Goal: Check status: Verify the current state of an ongoing process or item

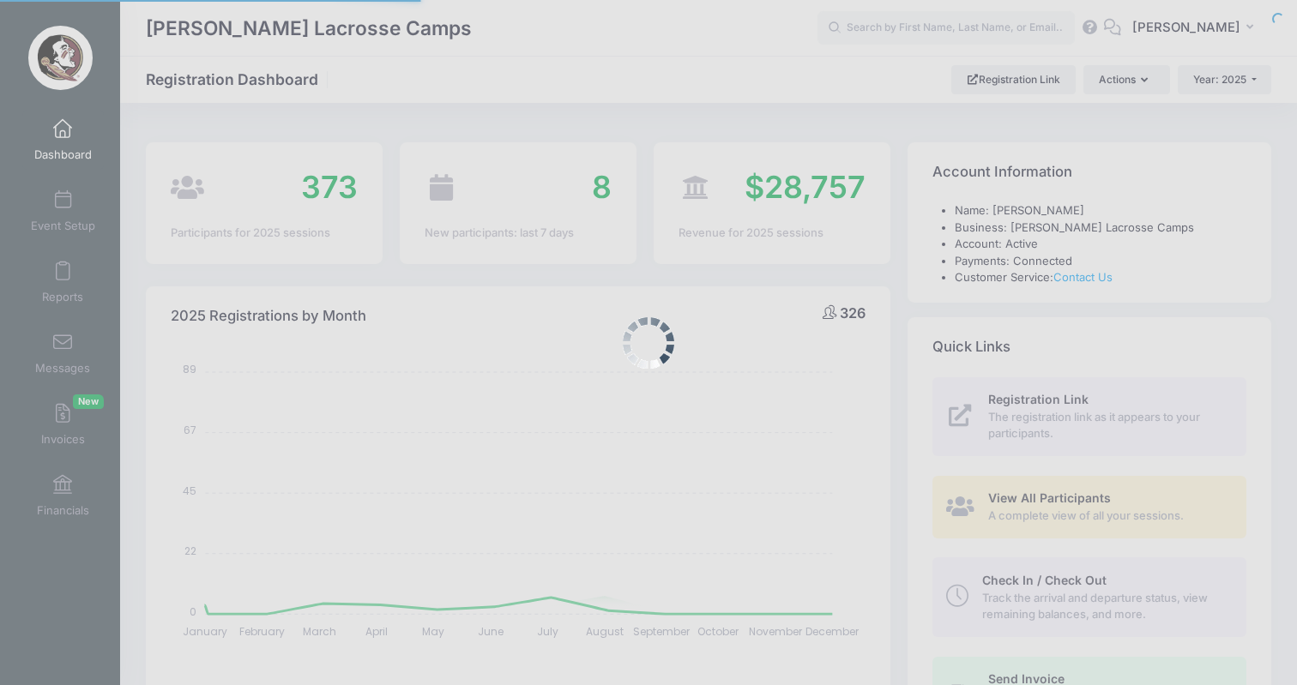
select select
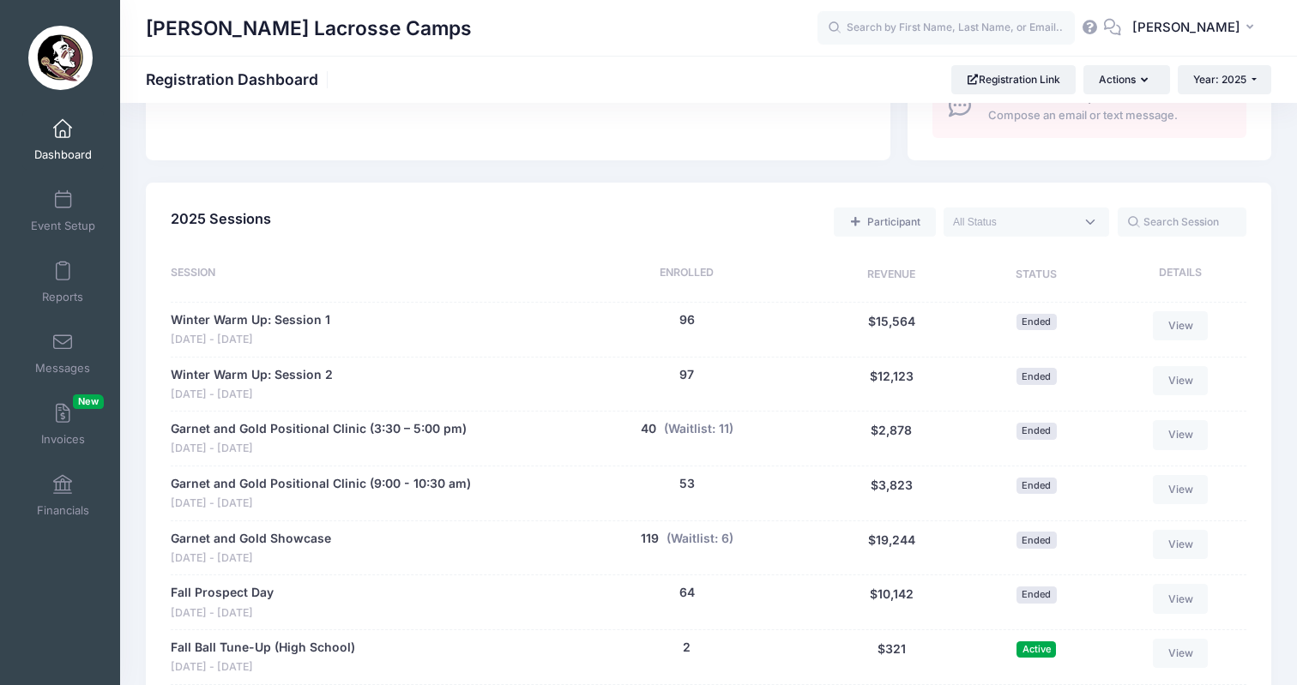
scroll to position [764, 0]
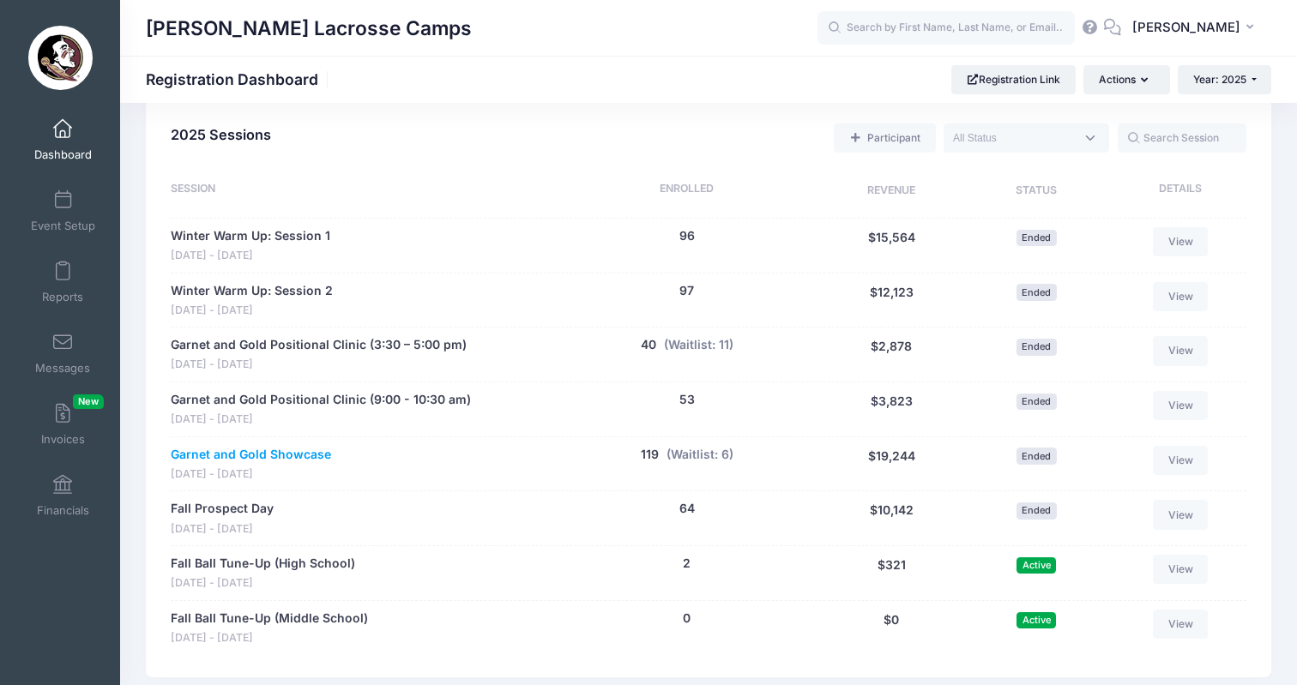
click at [263, 446] on link "Garnet and Gold Showcase" at bounding box center [251, 455] width 160 height 18
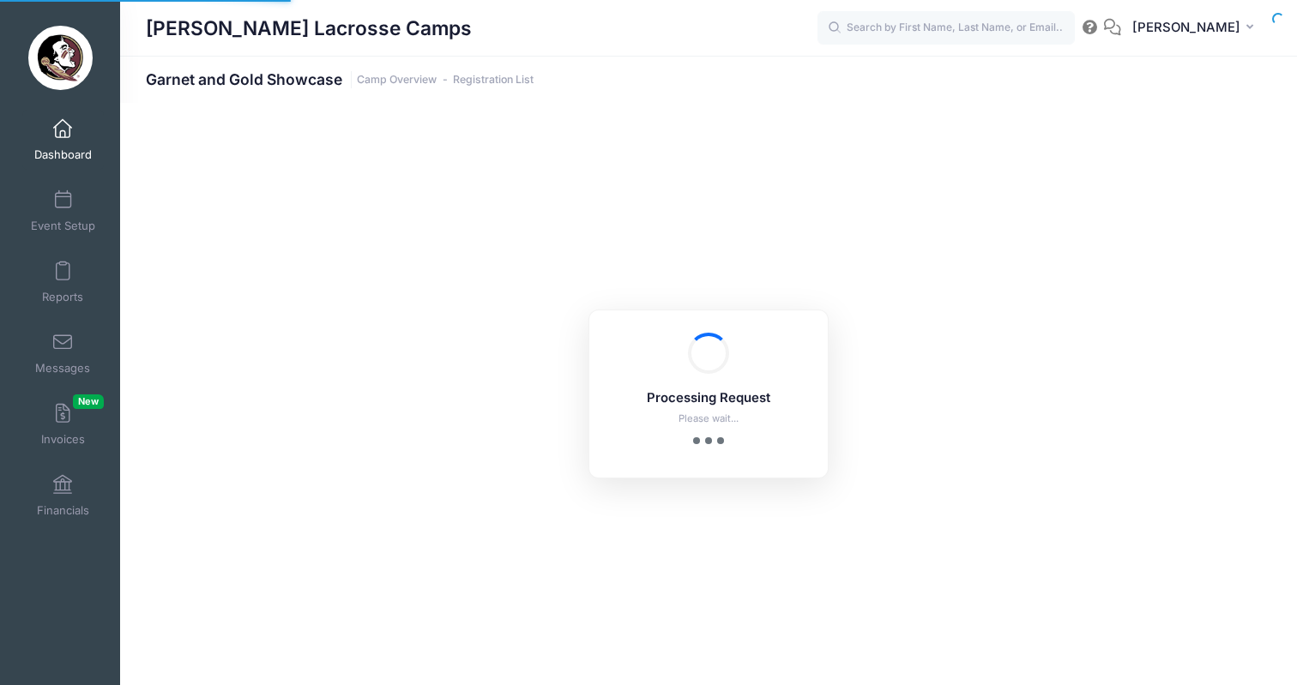
select select "10"
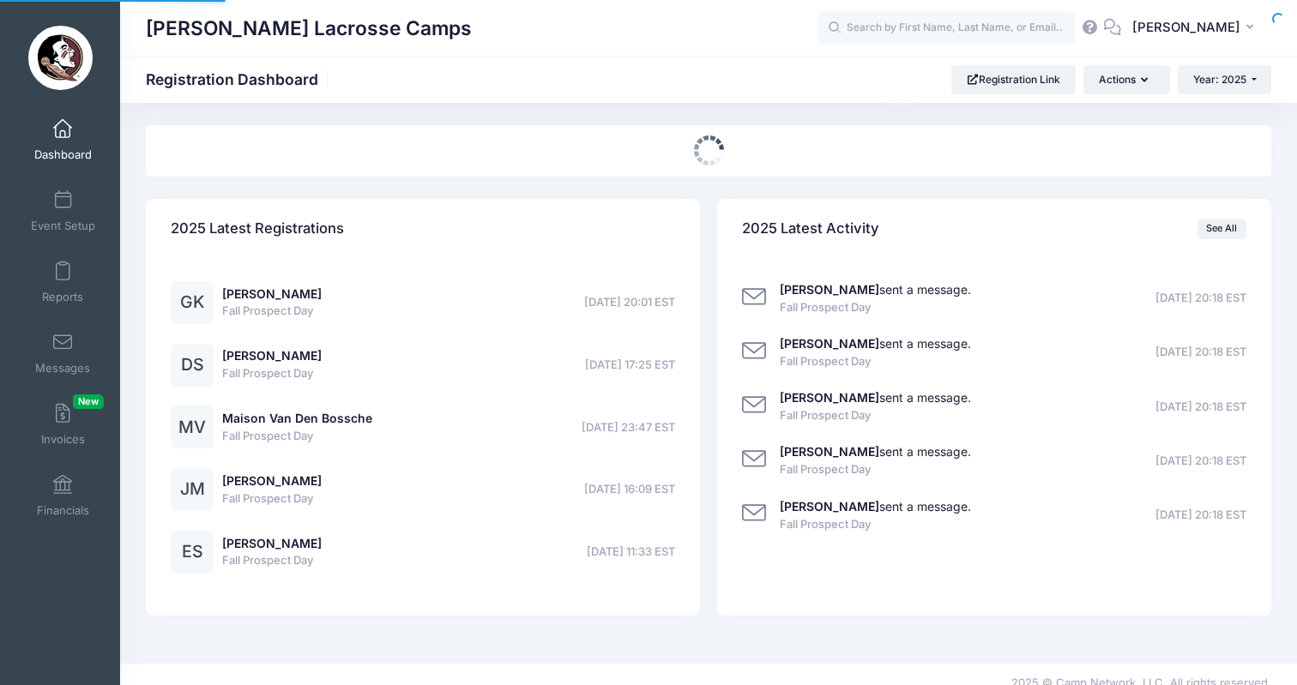
select select
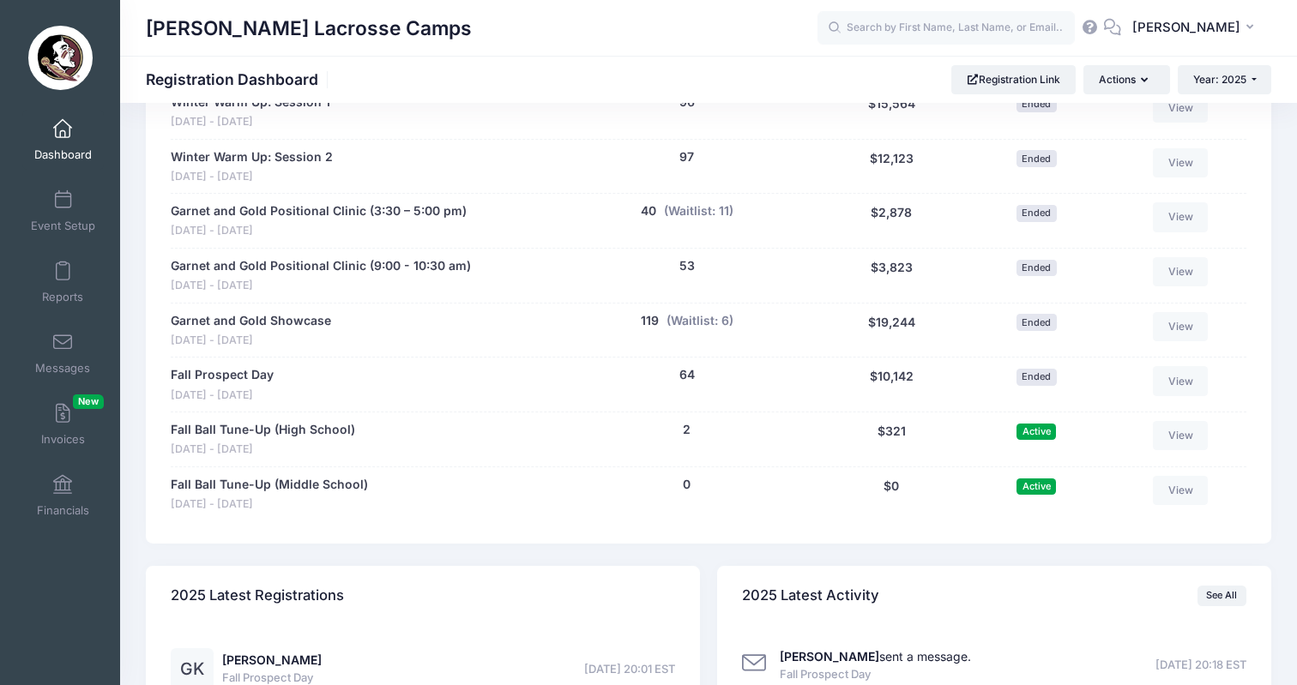
scroll to position [934, 0]
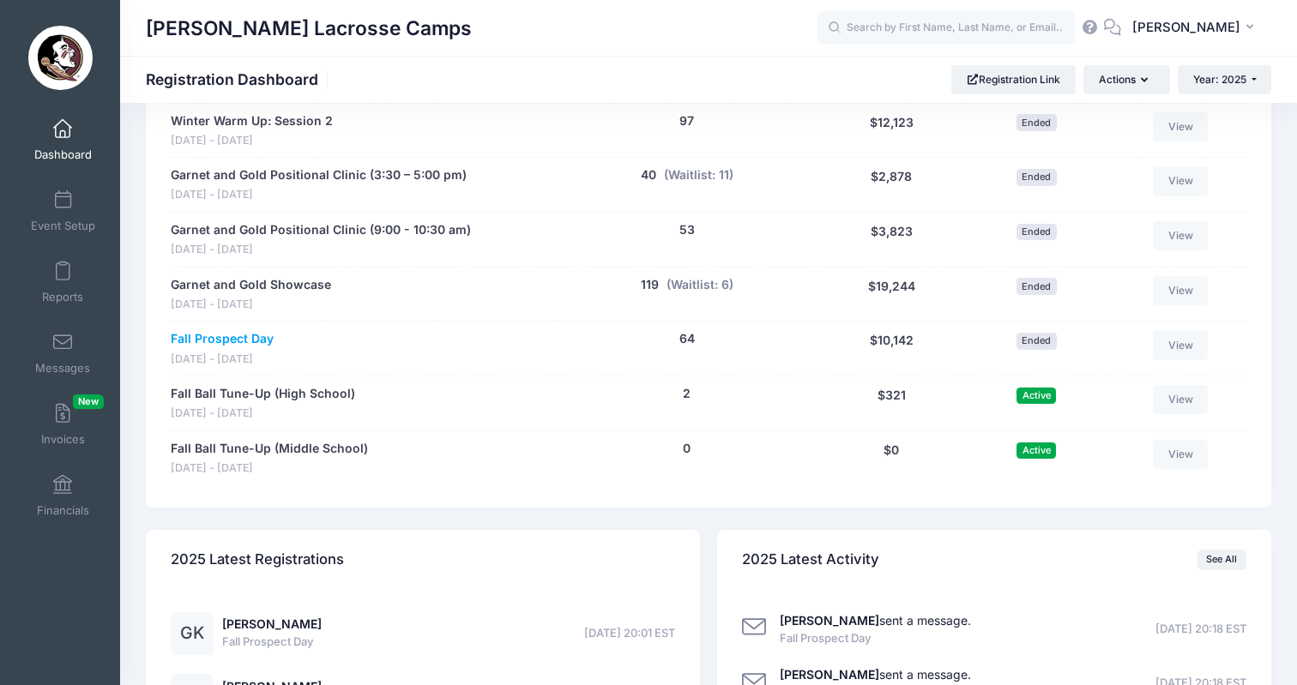
click at [243, 330] on link "Fall Prospect Day" at bounding box center [222, 339] width 103 height 18
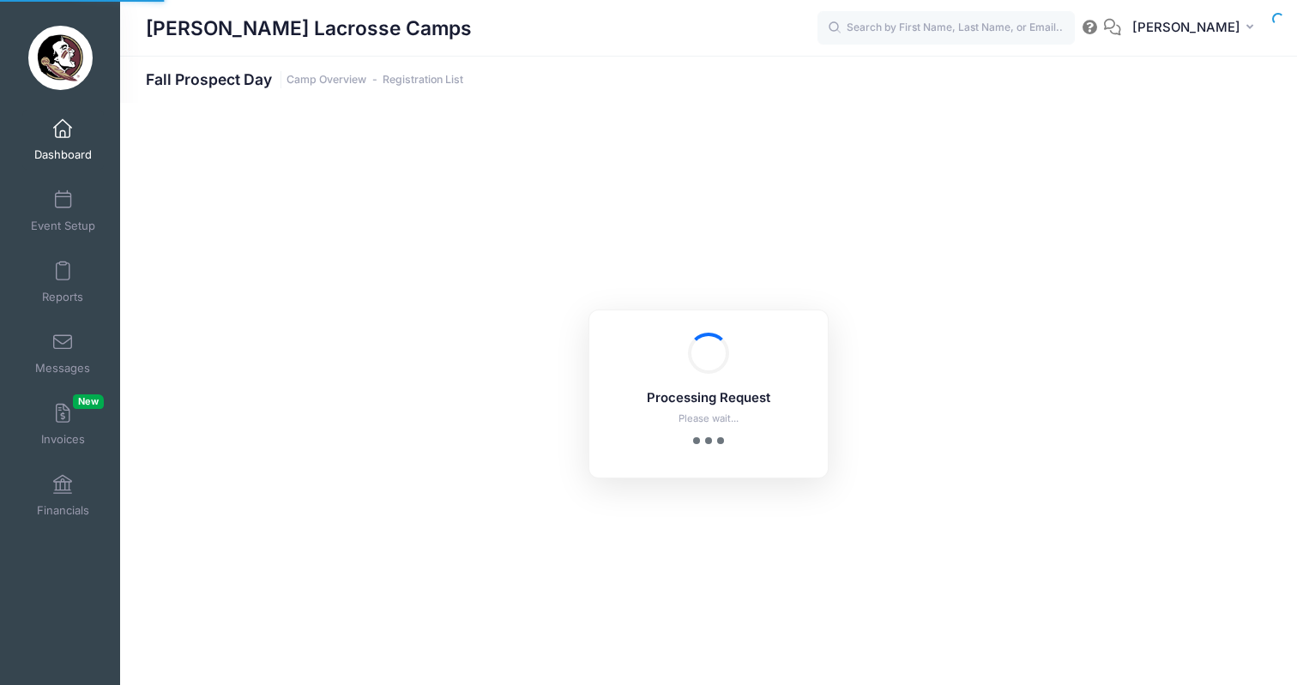
select select "10"
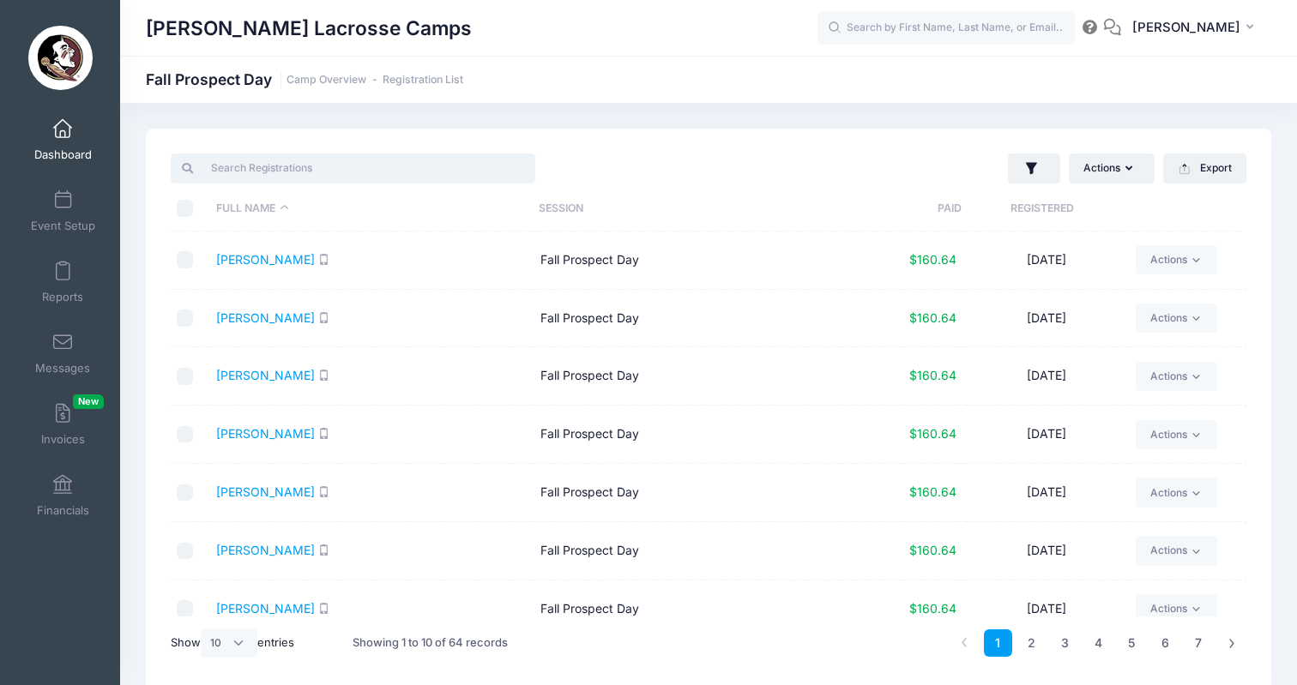
click at [294, 165] on input "search" at bounding box center [353, 167] width 364 height 29
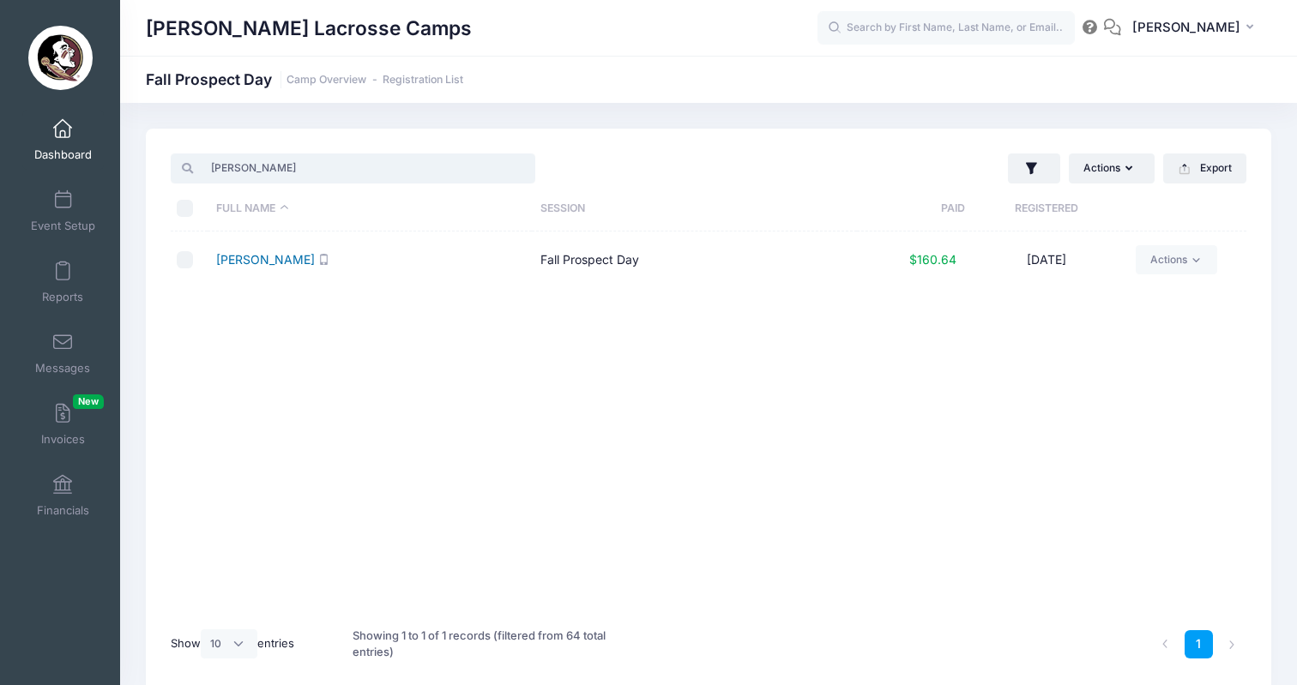
type input "hazel"
click at [284, 262] on link "Shively, Hazel" at bounding box center [265, 259] width 99 height 15
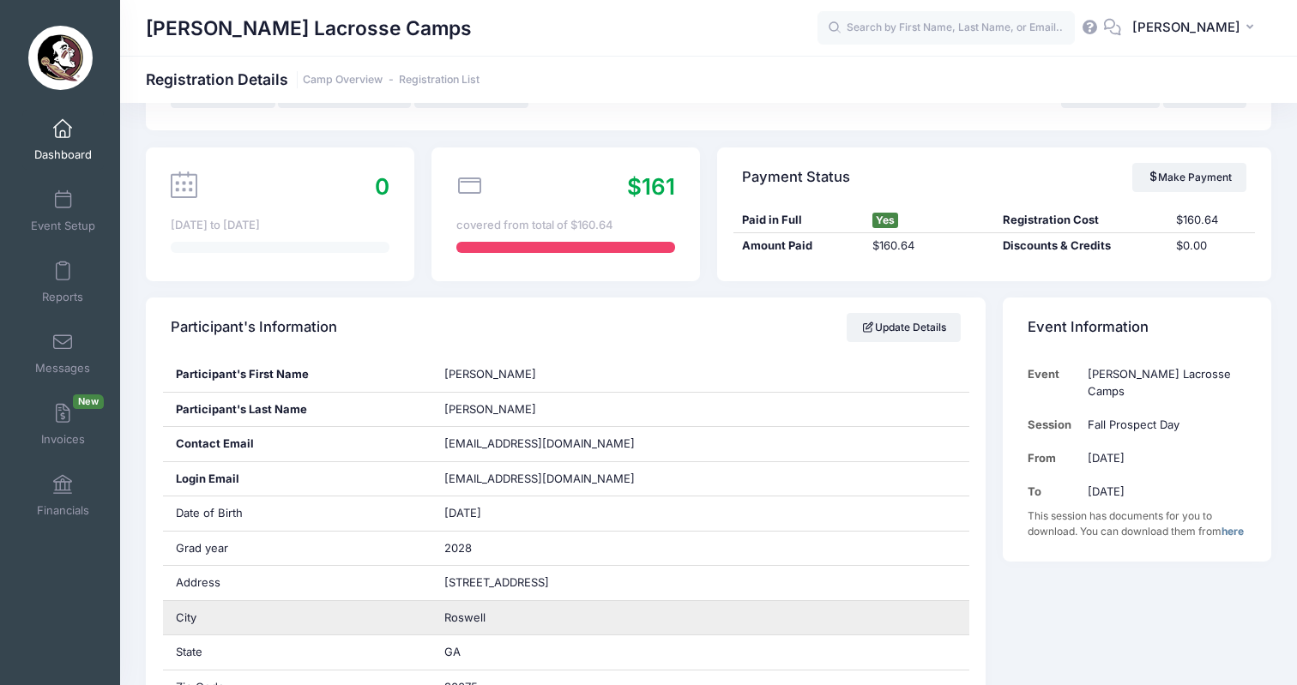
scroll to position [106, 0]
